Goal: Task Accomplishment & Management: Complete application form

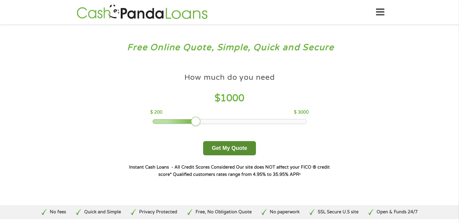
click at [223, 148] on button "Get My Quote" at bounding box center [229, 148] width 53 height 14
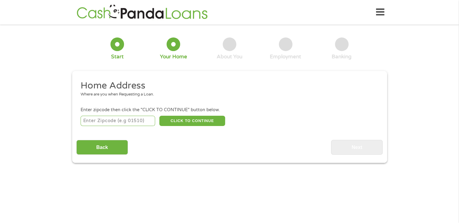
click at [102, 121] on input "number" at bounding box center [118, 121] width 75 height 10
type input "44123"
click at [183, 119] on button "CLICK TO CONTINUE" at bounding box center [192, 121] width 66 height 10
type input "44123"
type input "Euclid"
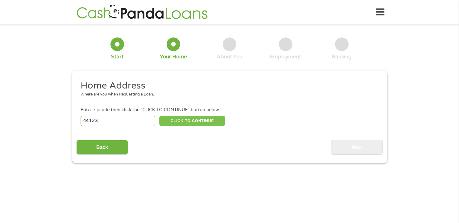
select select "Ohio"
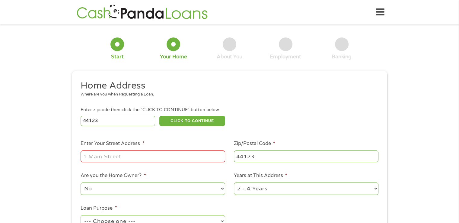
click at [102, 154] on input "Enter Your Street Address *" at bounding box center [153, 155] width 145 height 11
type input "941 E 225th St Apt 1"
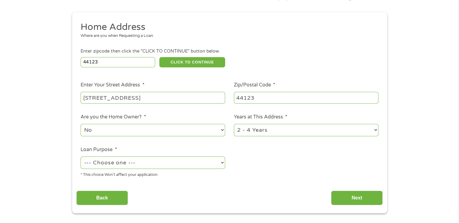
scroll to position [91, 0]
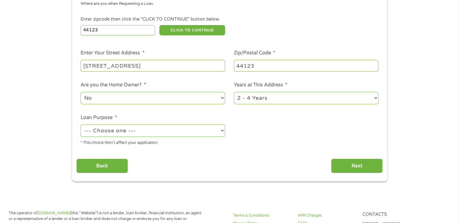
click at [377, 97] on select "1 Year or less 1 - 2 Years 2 - 4 Years Over 4 Years" at bounding box center [306, 98] width 145 height 12
select select "12months"
click at [234, 92] on select "1 Year or less 1 - 2 Years 2 - 4 Years Over 4 Years" at bounding box center [306, 98] width 145 height 12
click at [179, 128] on select "--- Choose one --- Pay Bills Debt Consolidation Home Improvement Major Purchase…" at bounding box center [153, 130] width 145 height 12
select select "debtconsolidation"
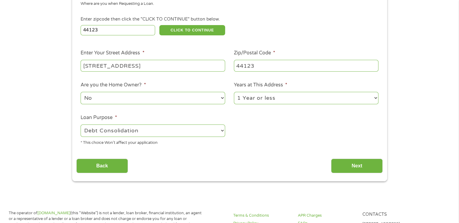
click at [81, 125] on select "--- Choose one --- Pay Bills Debt Consolidation Home Improvement Major Purchase…" at bounding box center [153, 130] width 145 height 12
click at [368, 167] on input "Next" at bounding box center [357, 165] width 52 height 15
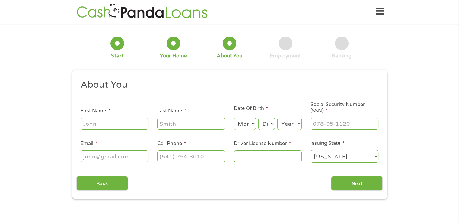
scroll to position [0, 0]
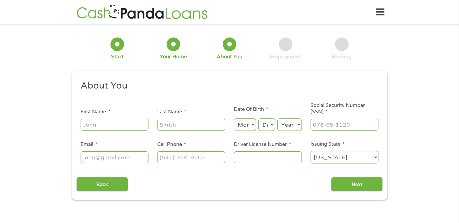
click at [94, 127] on input "First Name *" at bounding box center [115, 124] width 68 height 11
type input "Angelique"
type input "m"
type input "McKenzie-Owens"
